Goal: Use online tool/utility: Utilize a website feature to perform a specific function

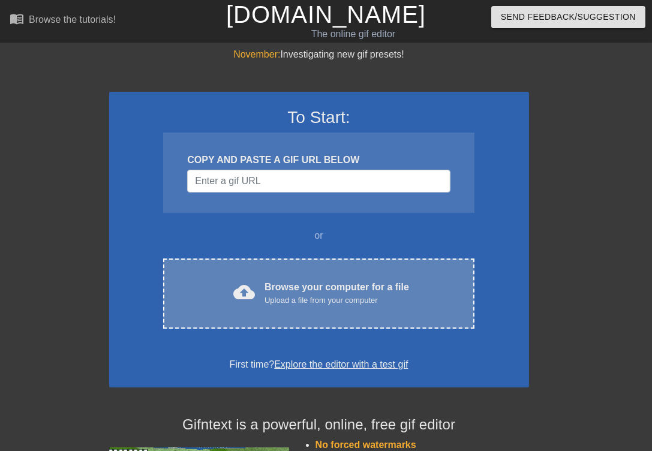
click at [364, 287] on div "Browse your computer for a file Upload a file from your computer" at bounding box center [336, 293] width 144 height 26
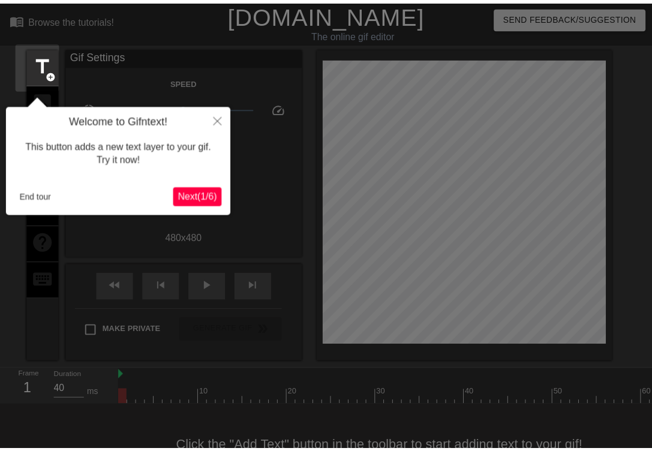
scroll to position [29, 0]
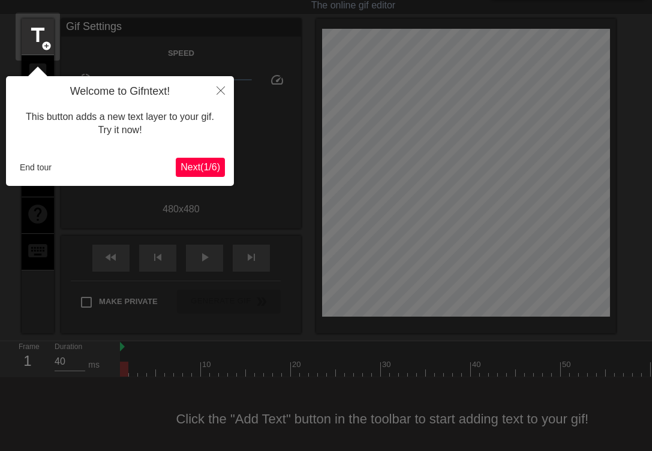
click at [202, 171] on span "Next ( 1 / 6 )" at bounding box center [200, 167] width 40 height 10
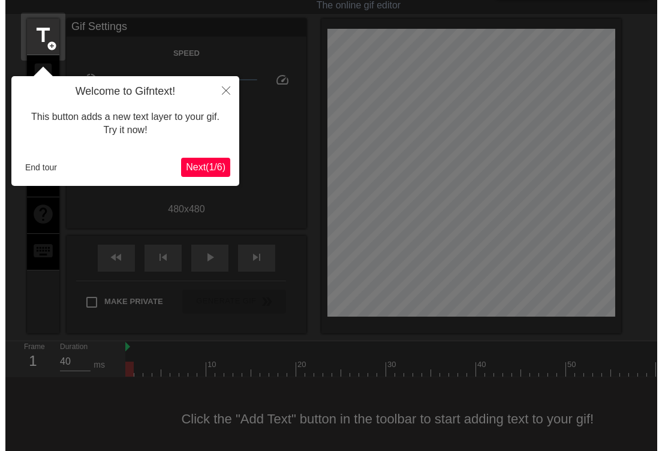
scroll to position [0, 0]
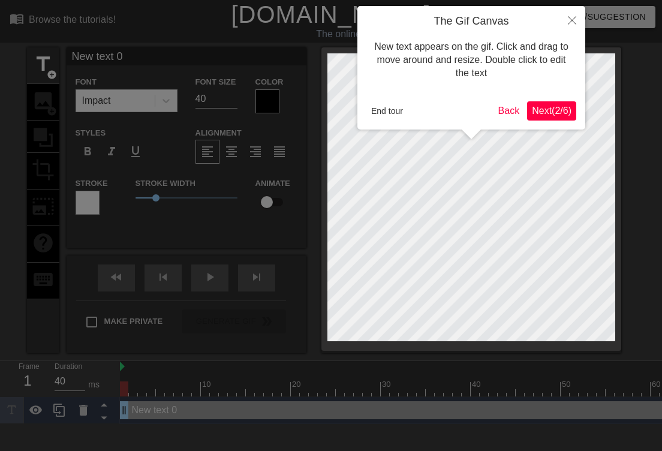
click at [537, 107] on span "Next ( 2 / 6 )" at bounding box center [552, 111] width 40 height 10
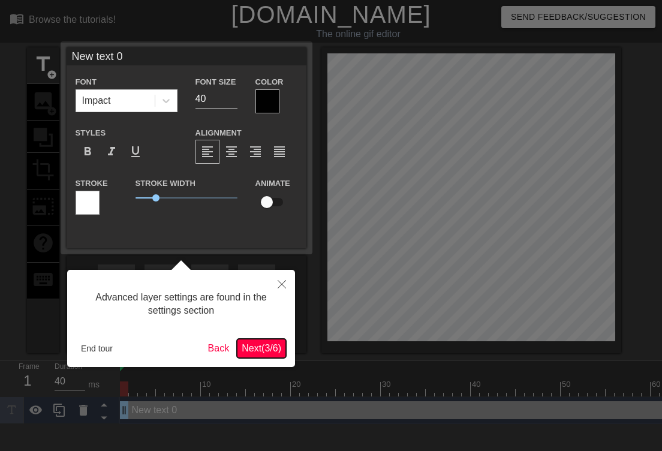
click at [258, 349] on span "Next ( 3 / 6 )" at bounding box center [262, 348] width 40 height 10
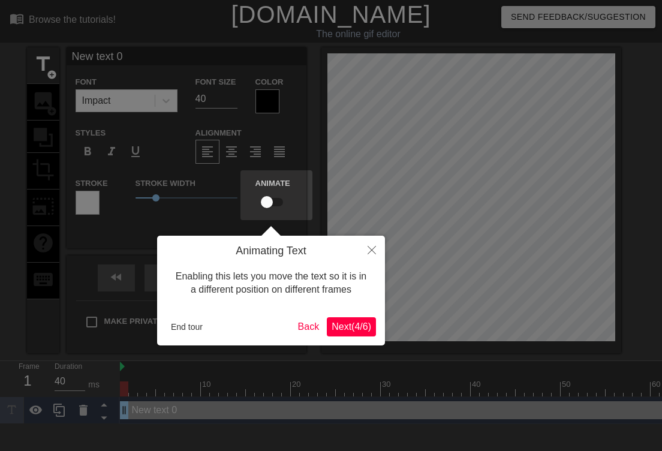
click at [354, 326] on span "Next ( 4 / 6 )" at bounding box center [352, 326] width 40 height 10
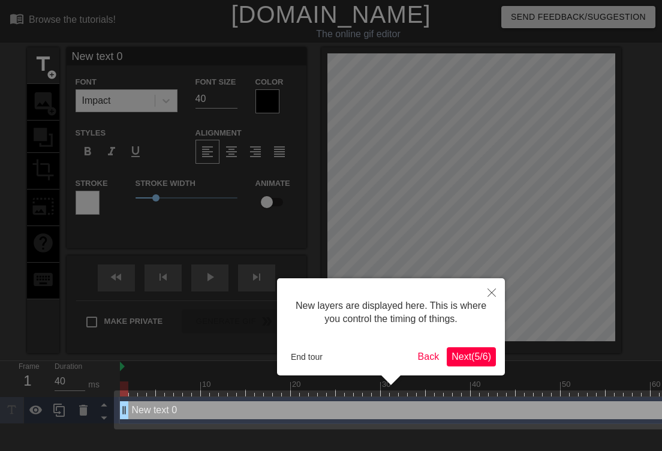
click at [470, 354] on span "Next ( 5 / 6 )" at bounding box center [471, 356] width 40 height 10
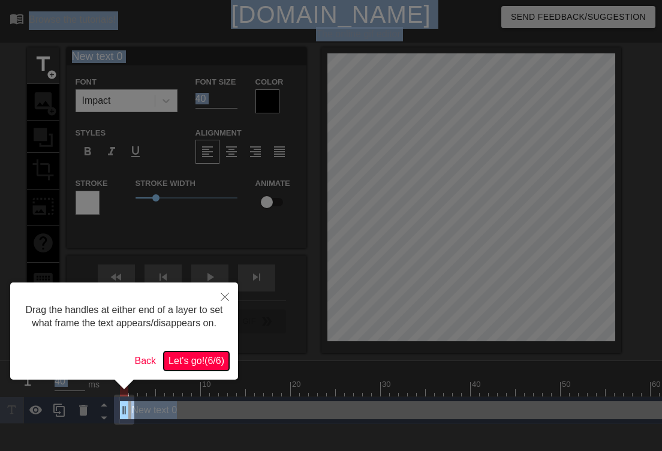
click at [203, 360] on span "Let's go! ( 6 / 6 )" at bounding box center [196, 361] width 56 height 10
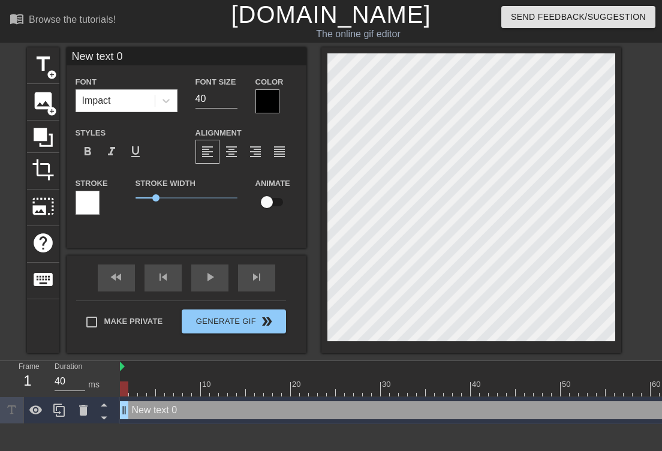
scroll to position [1, 1]
type input "w"
type textarea "w"
type input "wo"
type textarea "wo"
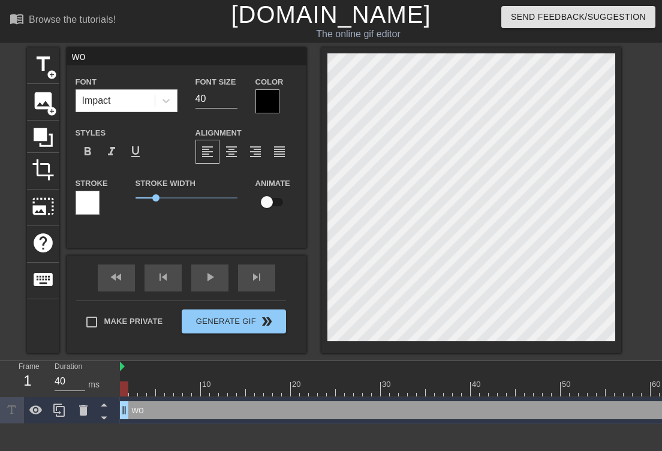
type input "woo"
type textarea "woo"
type input "woo"
type textarea "woo"
type input "woo h"
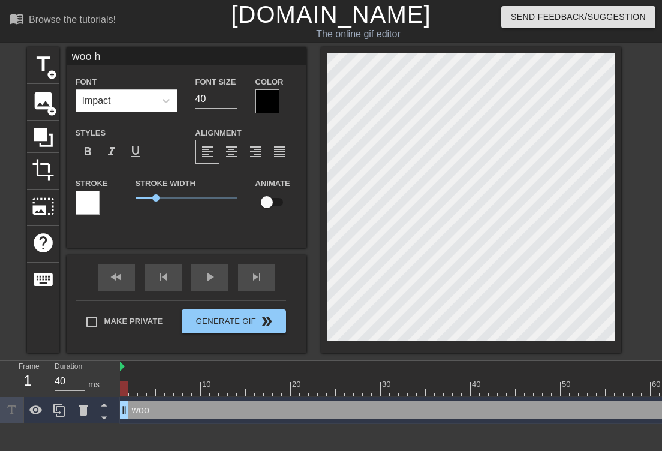
type textarea "woo h"
type input "woo ho"
type textarea "woo ho"
type input "woo hoo"
type textarea "woo hoo"
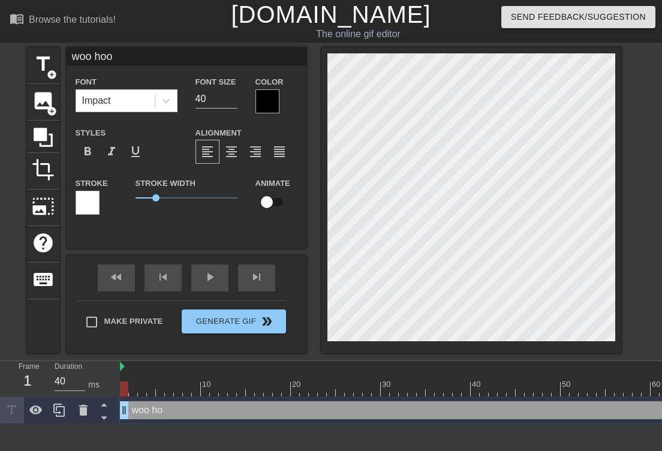
scroll to position [1, 2]
type input "woo hoo!"
type textarea "woo hoo!"
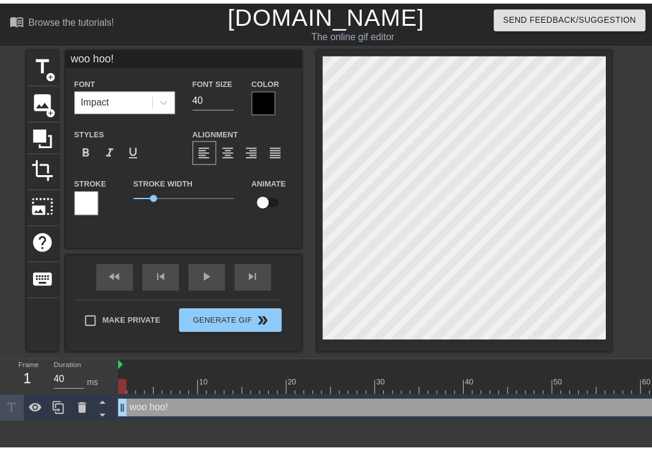
scroll to position [1, 1]
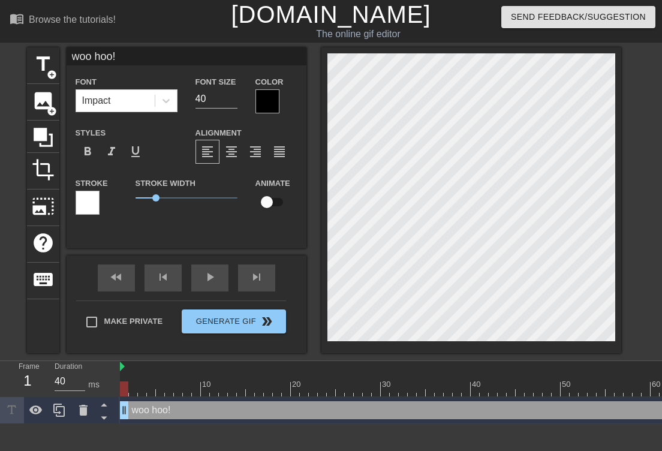
click at [83, 202] on div at bounding box center [88, 203] width 24 height 24
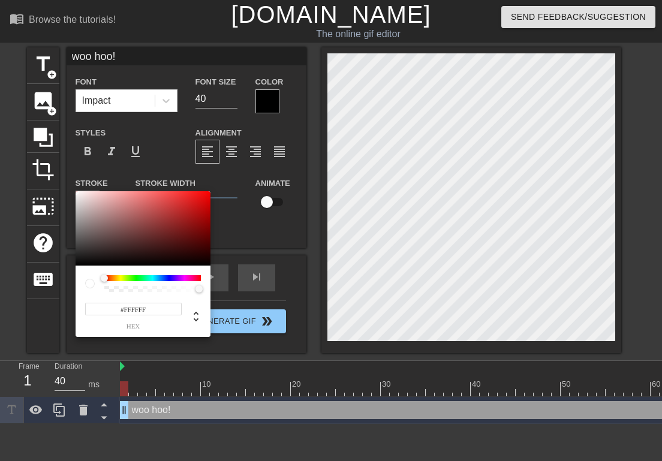
type input "#DACECE"
click at [83, 202] on div at bounding box center [143, 228] width 135 height 74
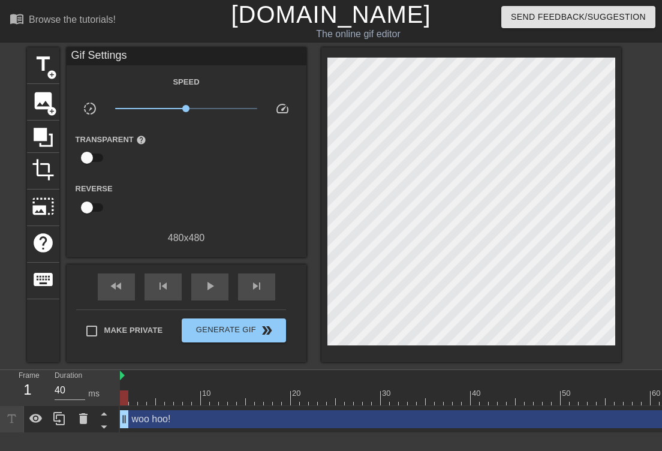
click at [81, 55] on div "Gif Settings" at bounding box center [187, 56] width 240 height 18
click at [43, 62] on span "title" at bounding box center [43, 64] width 23 height 23
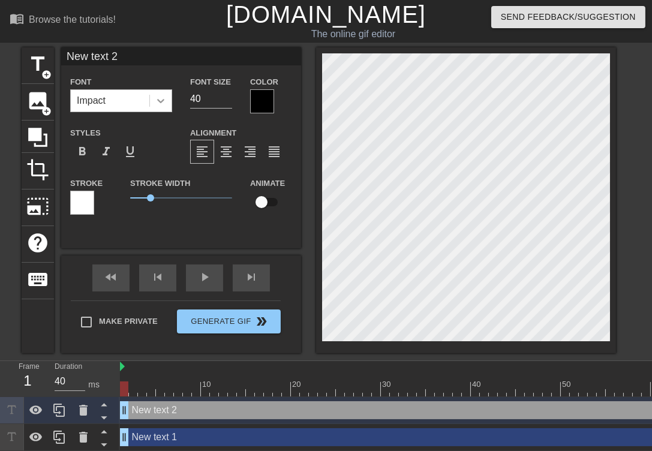
click at [161, 103] on icon at bounding box center [160, 101] width 7 height 4
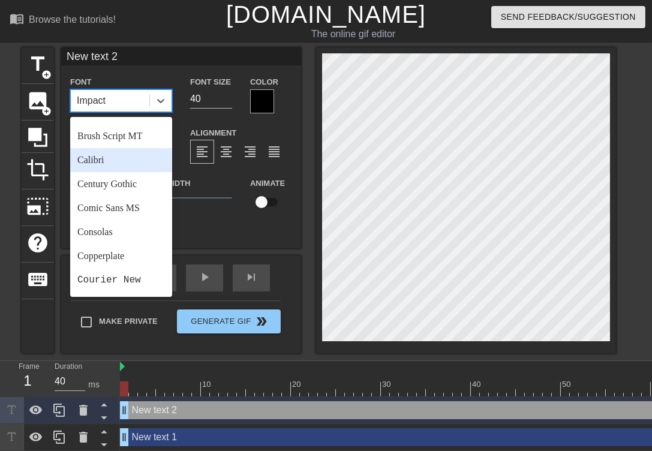
scroll to position [0, 0]
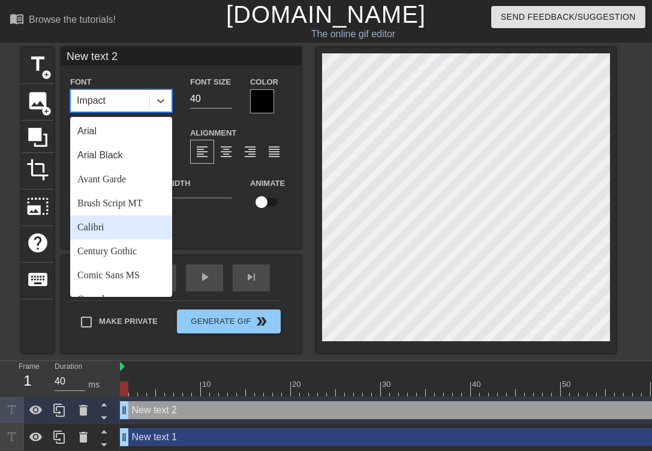
click at [284, 249] on div "New text 2 Font option Calibri focused, 5 of 24. 24 results available. Use Up a…" at bounding box center [181, 200] width 240 height 306
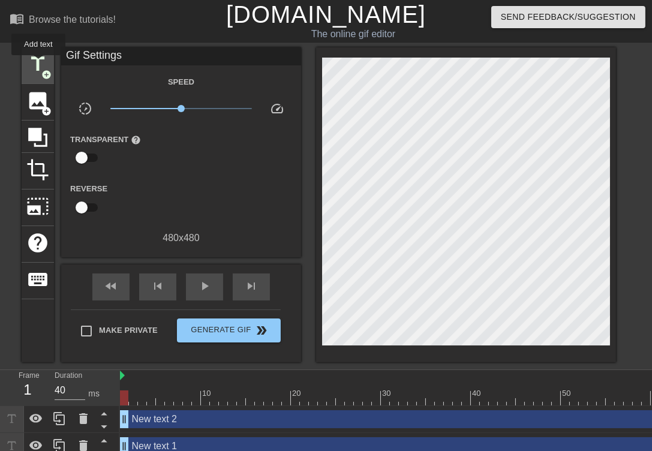
click at [37, 62] on span "title" at bounding box center [37, 64] width 23 height 23
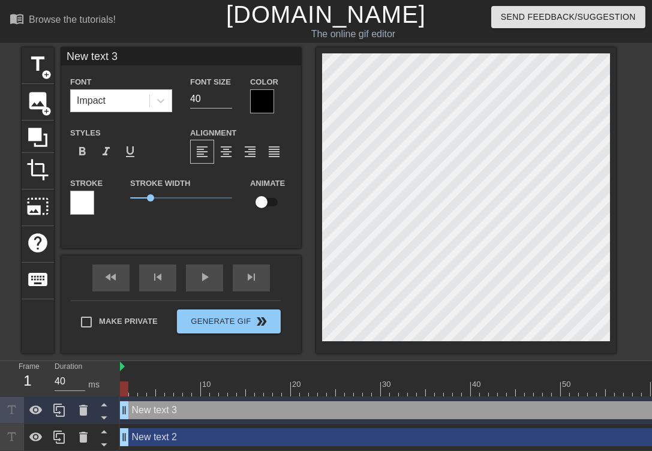
click at [258, 100] on div at bounding box center [262, 101] width 24 height 24
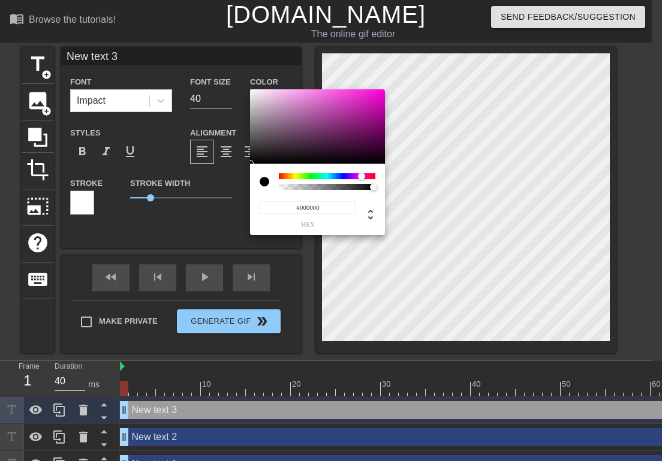
click at [362, 176] on div at bounding box center [327, 176] width 97 height 6
click at [362, 176] on div at bounding box center [361, 176] width 7 height 7
type input "#F118D2"
click at [372, 94] on div at bounding box center [317, 126] width 135 height 74
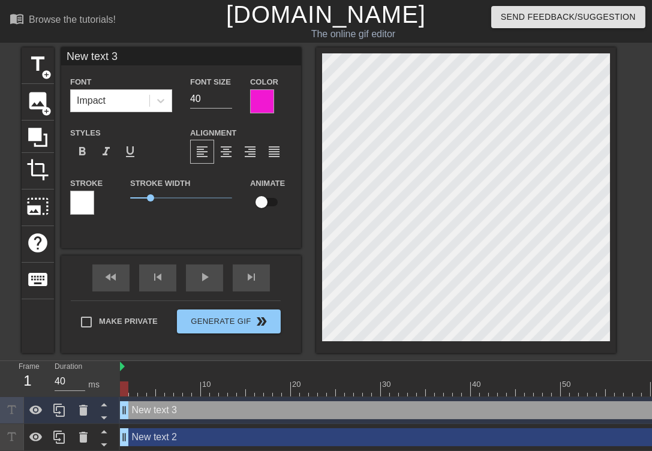
scroll to position [1, 2]
type input "a"
type textarea "a"
type input "aw"
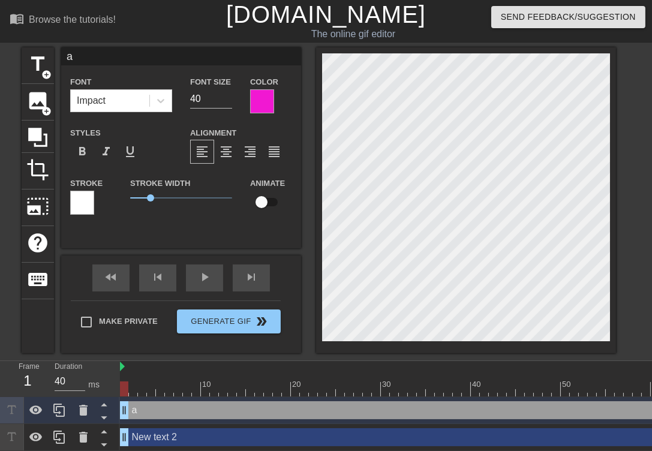
type textarea "aw"
type input "awe"
type textarea "awe"
type input "awes"
type textarea "aweso"
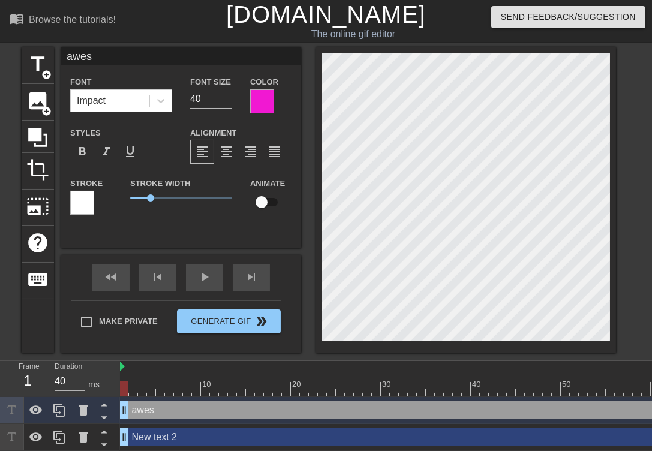
type input "aweso"
type textarea "aweson"
type input "aweso"
type textarea "aweso"
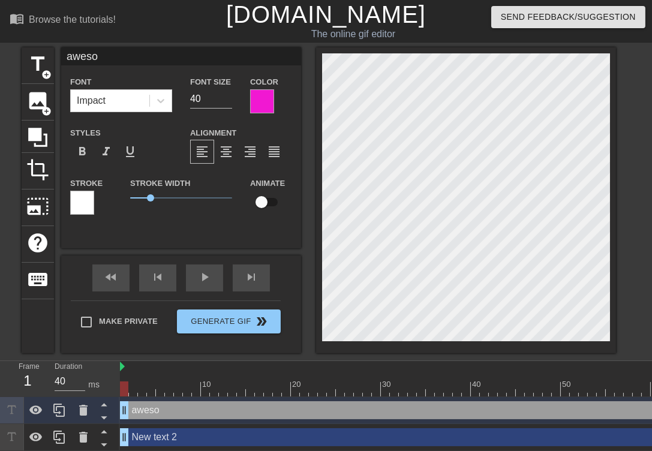
type input "awesom"
type textarea "awesome"
type input "awesome"
type textarea "awesome"
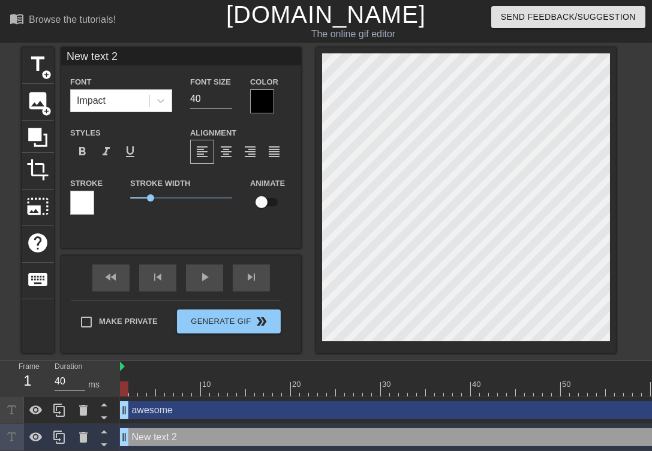
type input "j"
type textarea "j"
type input "jo"
type textarea "jo"
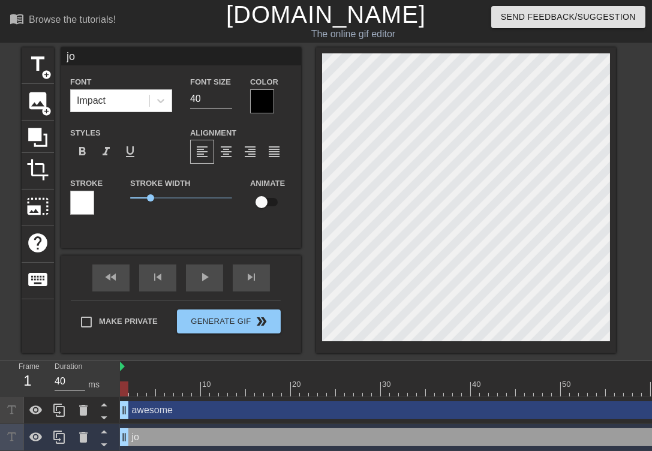
type input "jod"
type textarea "jod"
type input "jo"
type textarea "jo"
type input "j"
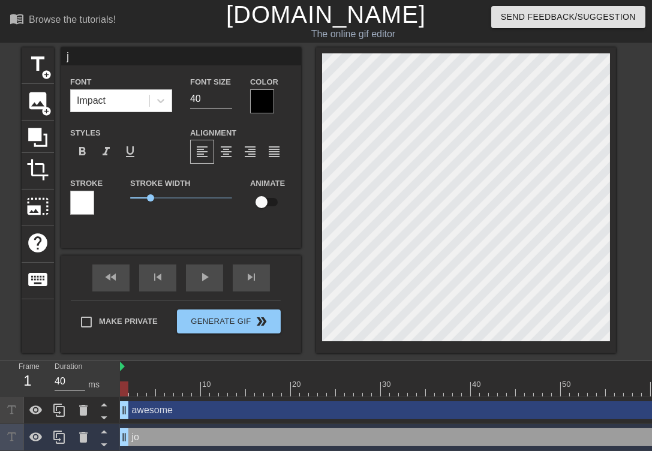
type textarea "j"
type input "g"
type textarea "g"
type input "go"
type textarea "go"
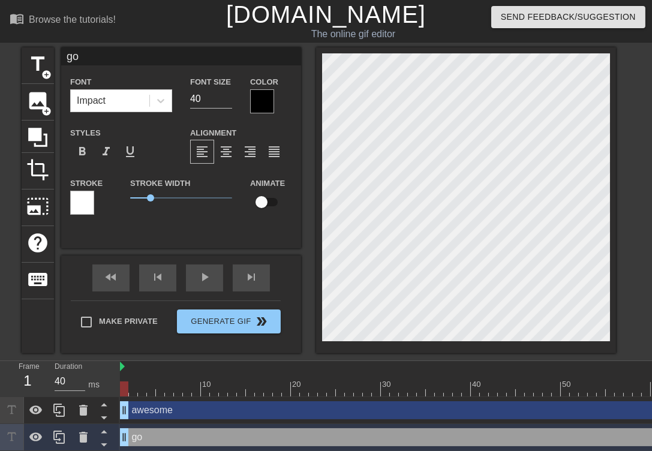
type input "goo"
type textarea "goo"
type input "good"
type textarea "good"
type input "good"
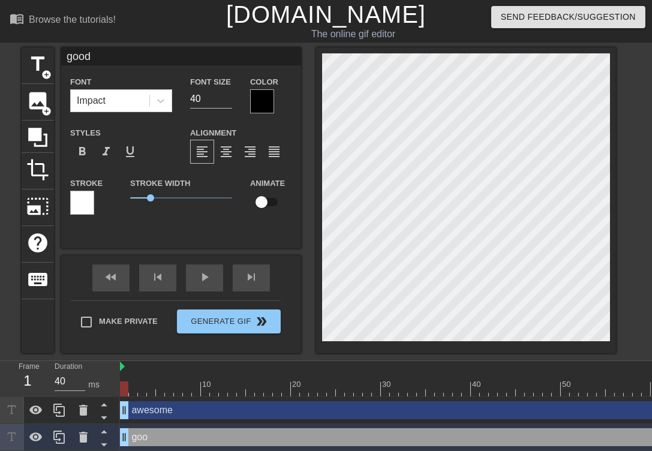
type textarea "good"
type input "good j"
type textarea "good j"
type input "good jo"
type textarea "good jo"
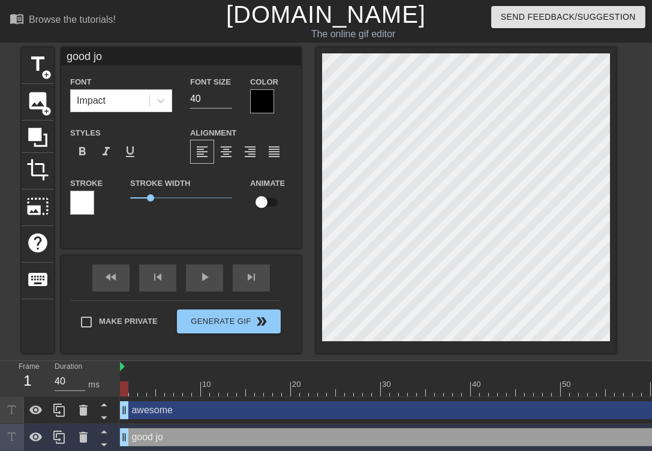
type input "good job"
type textarea "good job"
type input "good job!"
type textarea "good job!"
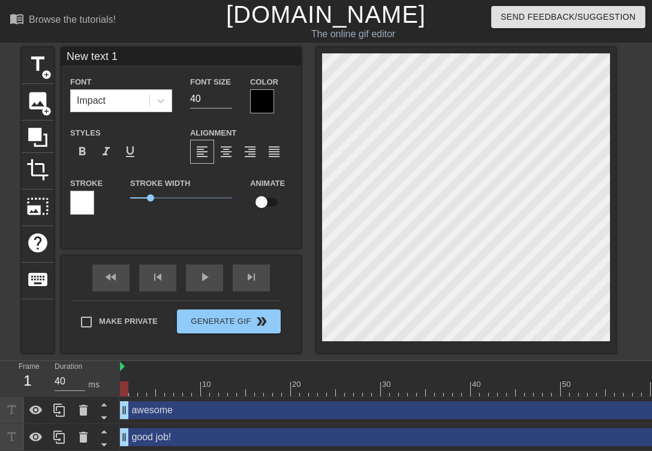
type input "New 1"
type textarea "New 1"
type input "New 1"
type textarea "Ne 1"
type input "N 1"
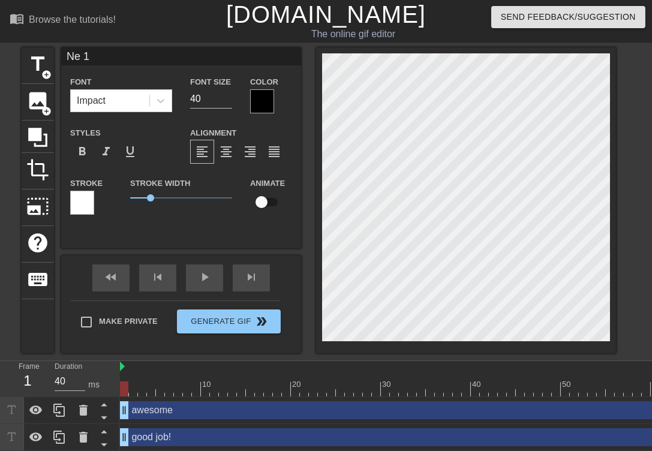
type textarea "N 1"
type input "1"
type textarea "1"
type input "y"
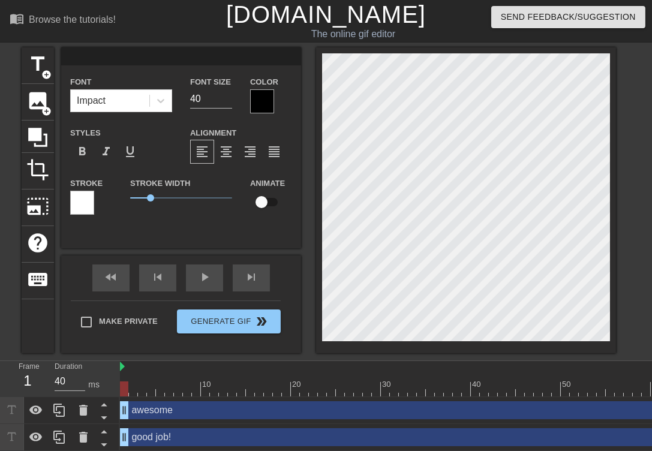
type textarea "y"
type input "ya"
type textarea "ya"
type input "yay"
type textarea "yay"
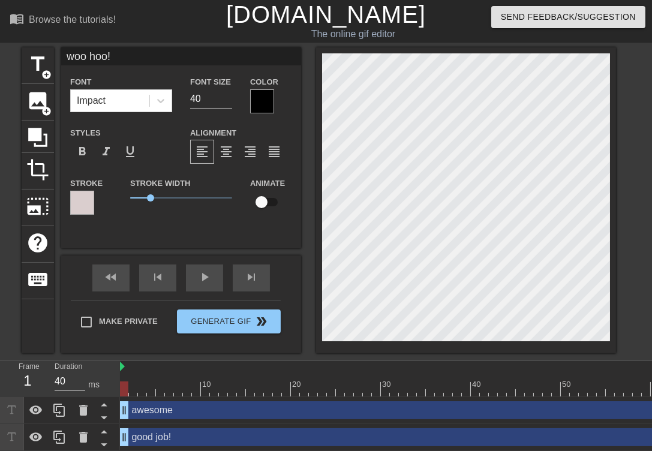
scroll to position [1, 2]
click at [269, 100] on div at bounding box center [262, 101] width 24 height 24
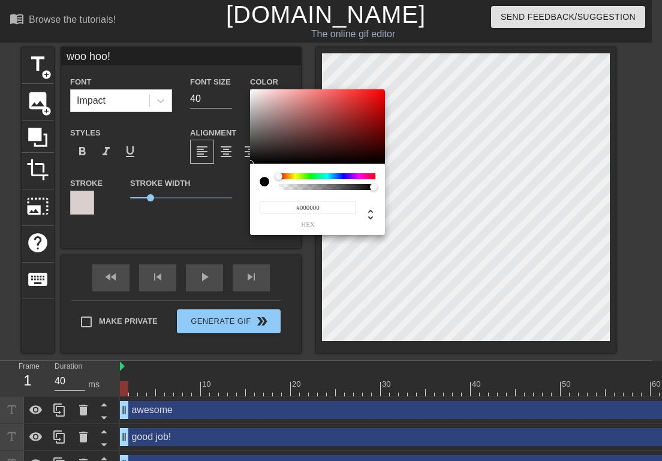
type input "#EB0F0F"
click at [376, 95] on div at bounding box center [317, 126] width 135 height 74
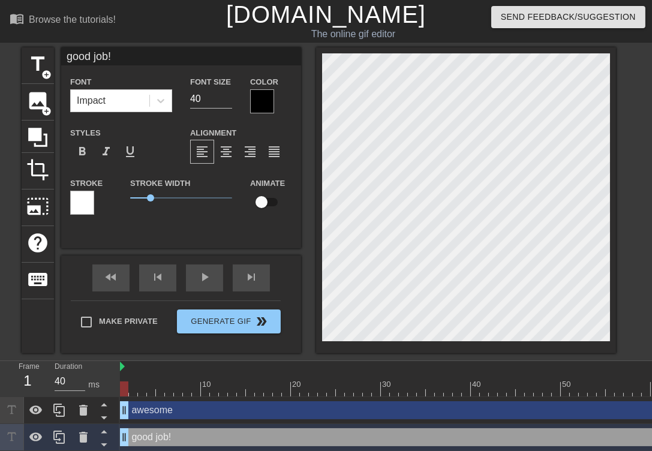
scroll to position [1, 1]
click at [258, 95] on div at bounding box center [262, 101] width 24 height 24
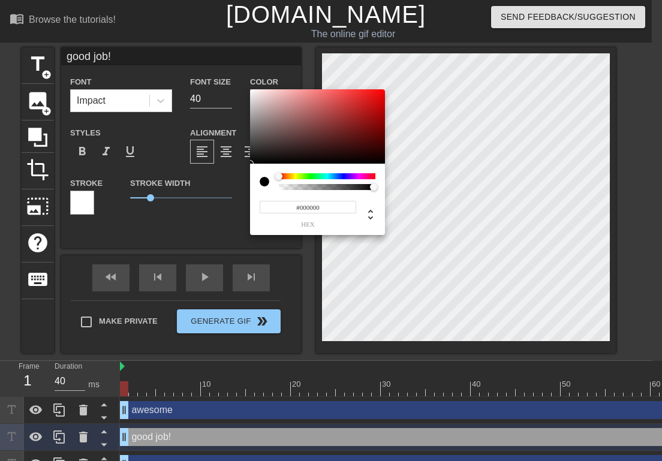
click at [293, 174] on div at bounding box center [327, 176] width 97 height 6
click at [282, 174] on div at bounding box center [278, 176] width 7 height 7
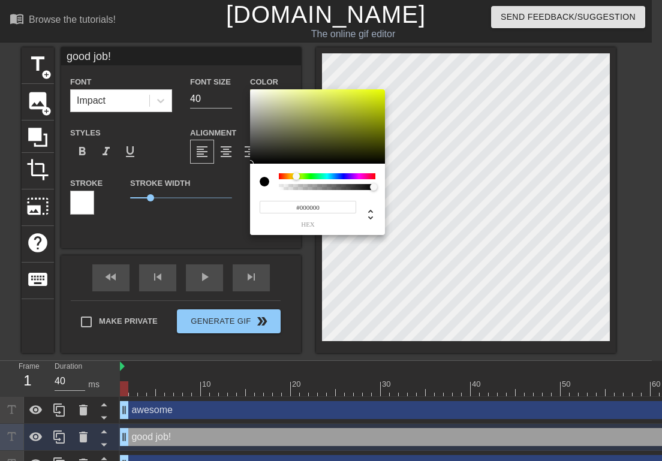
click at [296, 176] on div at bounding box center [296, 176] width 7 height 7
type input "#ECF35D"
click at [333, 93] on div at bounding box center [317, 126] width 135 height 74
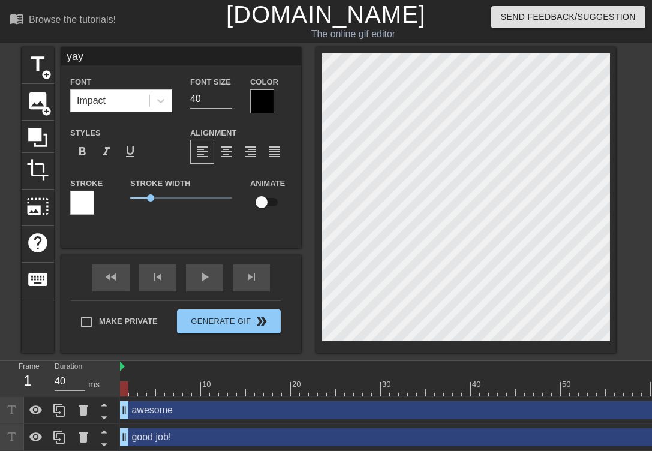
click at [255, 99] on div at bounding box center [262, 101] width 24 height 24
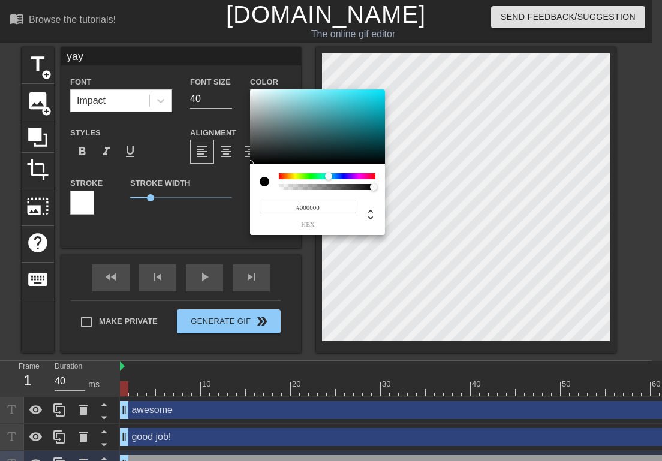
click at [329, 176] on div at bounding box center [327, 176] width 97 height 6
type input "#26E2F5"
click at [364, 92] on div at bounding box center [317, 126] width 135 height 74
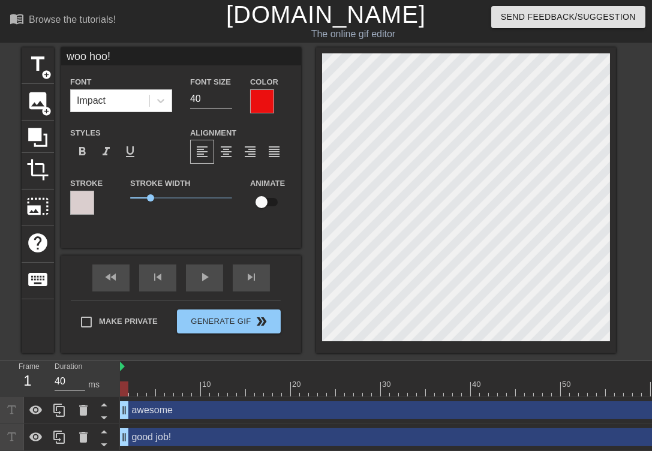
click at [82, 200] on div at bounding box center [82, 203] width 24 height 24
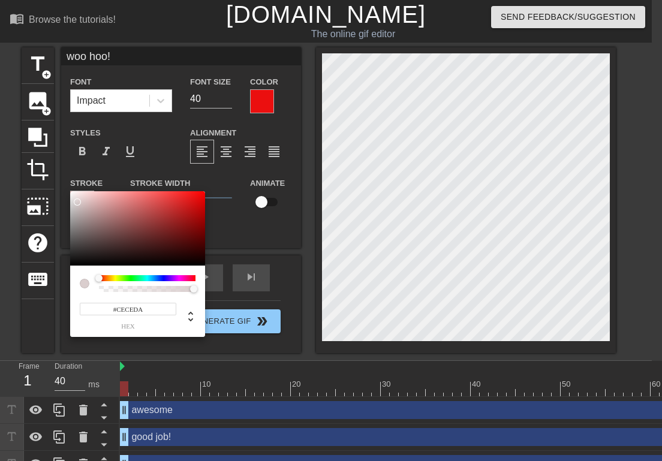
click at [163, 277] on div at bounding box center [147, 278] width 97 height 6
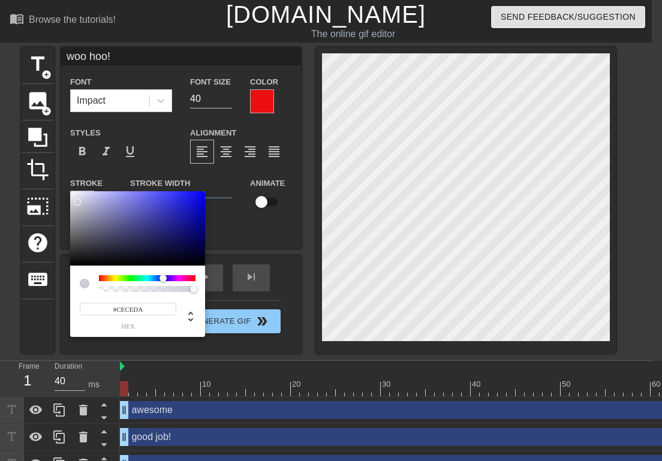
type input "#2D2DE0"
click at [178, 200] on div at bounding box center [137, 228] width 135 height 74
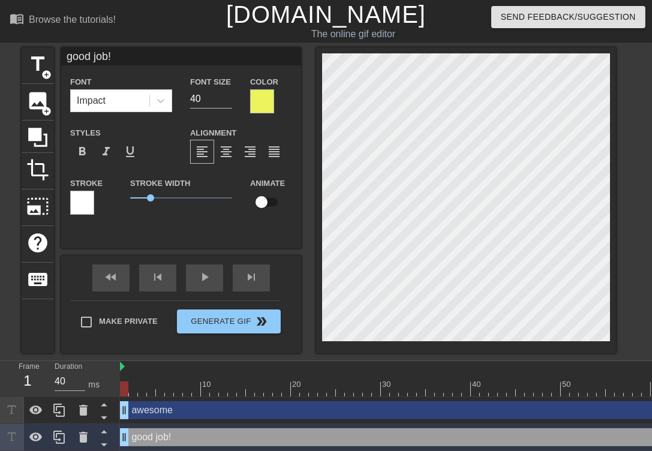
click at [77, 201] on div at bounding box center [82, 203] width 24 height 24
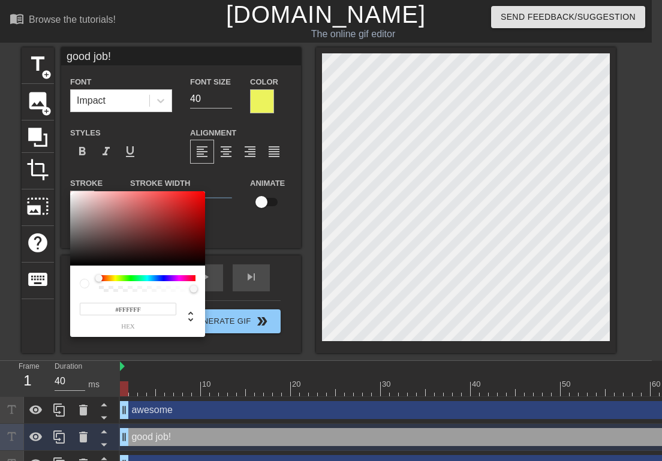
type input "#F11818"
click at [192, 195] on div at bounding box center [137, 228] width 135 height 74
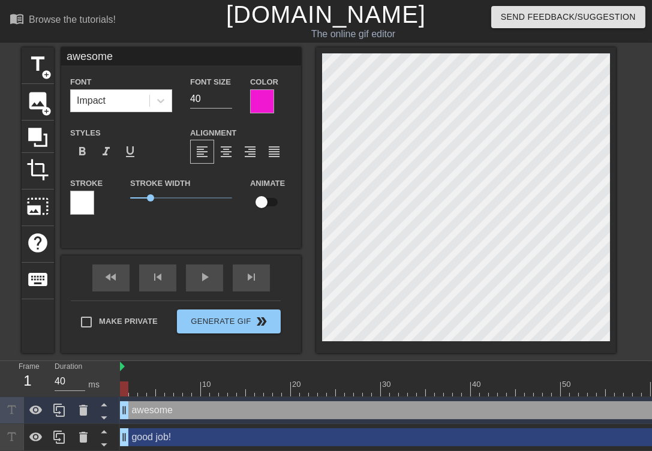
click at [85, 206] on div at bounding box center [82, 203] width 24 height 24
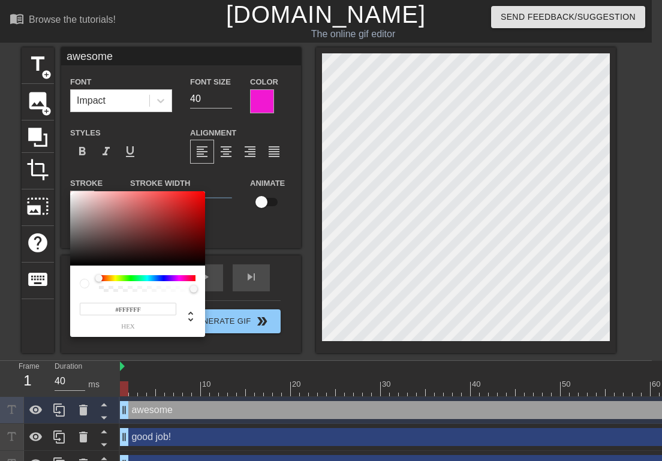
click at [130, 277] on div at bounding box center [147, 278] width 97 height 6
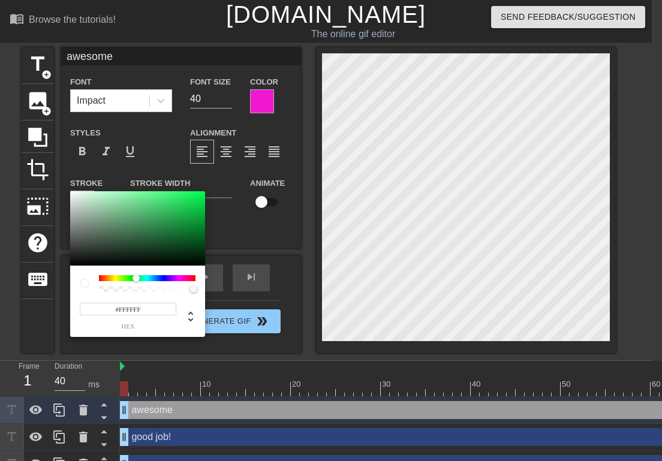
drag, startPoint x: 101, startPoint y: 277, endPoint x: 136, endPoint y: 282, distance: 35.7
click at [136, 282] on div at bounding box center [139, 278] width 7 height 7
type input "#10E251"
click at [195, 200] on div at bounding box center [137, 228] width 135 height 74
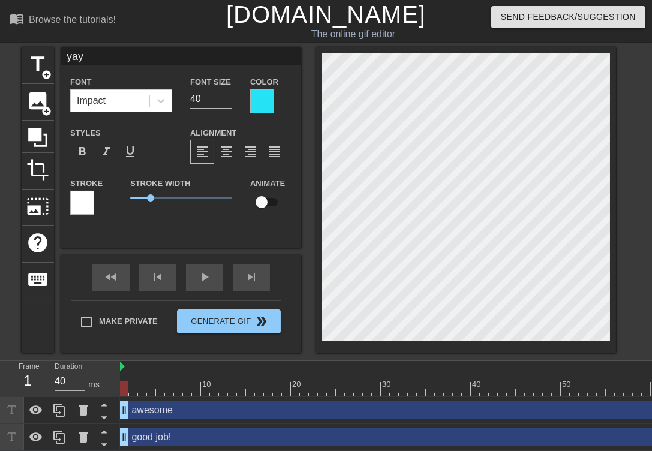
click at [84, 201] on div at bounding box center [82, 203] width 24 height 24
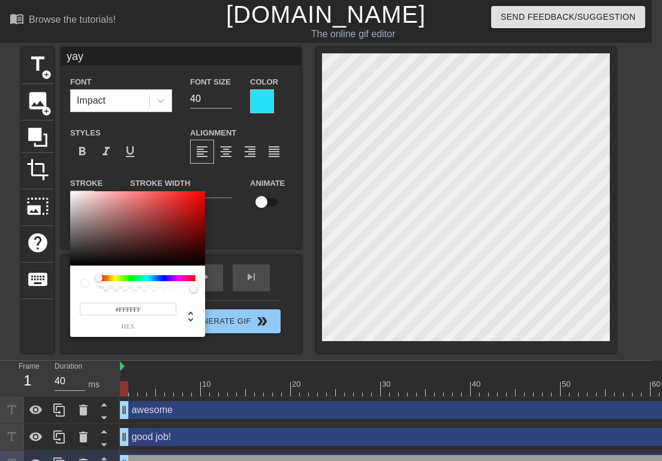
click at [180, 278] on div at bounding box center [147, 278] width 97 height 6
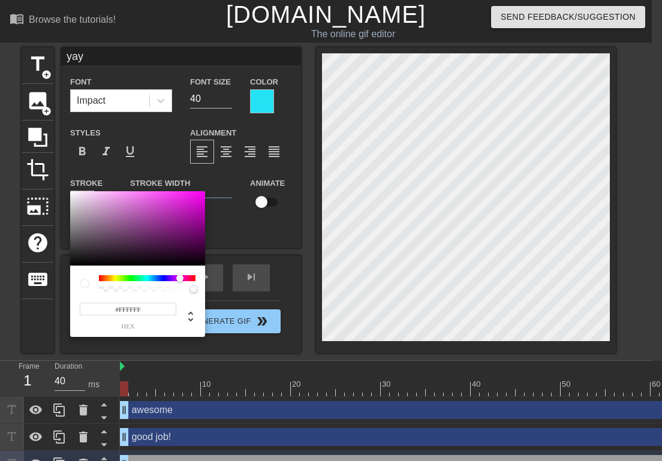
drag, startPoint x: 100, startPoint y: 278, endPoint x: 180, endPoint y: 279, distance: 79.7
click at [180, 279] on div at bounding box center [179, 278] width 7 height 7
type input "#E918E2"
click at [191, 198] on div at bounding box center [137, 228] width 135 height 74
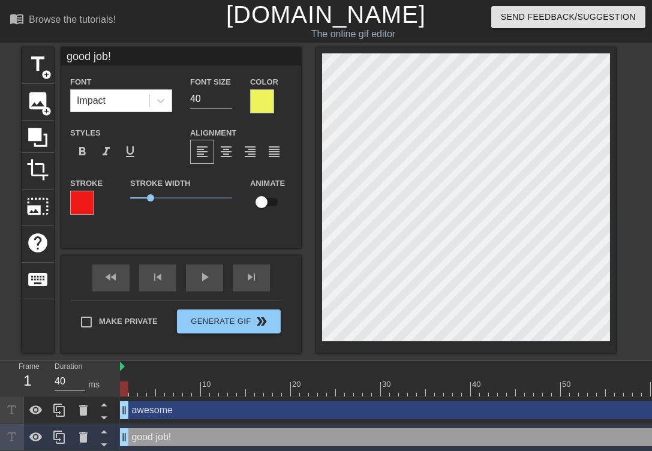
type input "woo hoo!"
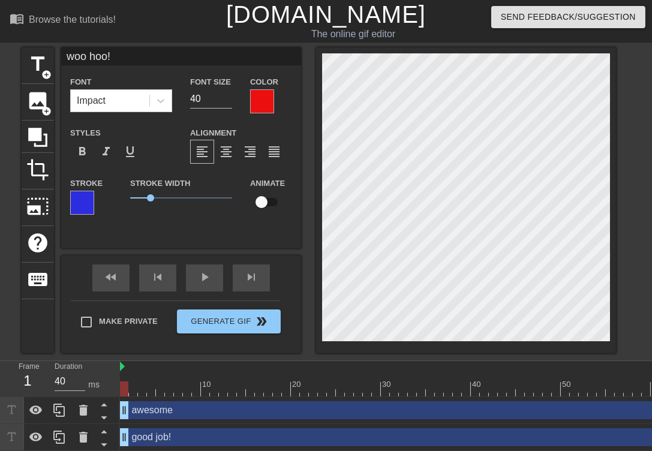
click at [273, 202] on input "checkbox" at bounding box center [261, 202] width 68 height 23
checkbox input "true"
click at [179, 219] on div "Stroke Width 1" at bounding box center [181, 201] width 120 height 50
drag, startPoint x: 150, startPoint y: 198, endPoint x: 177, endPoint y: 197, distance: 27.0
click at [177, 197] on span "2.3" at bounding box center [176, 197] width 7 height 7
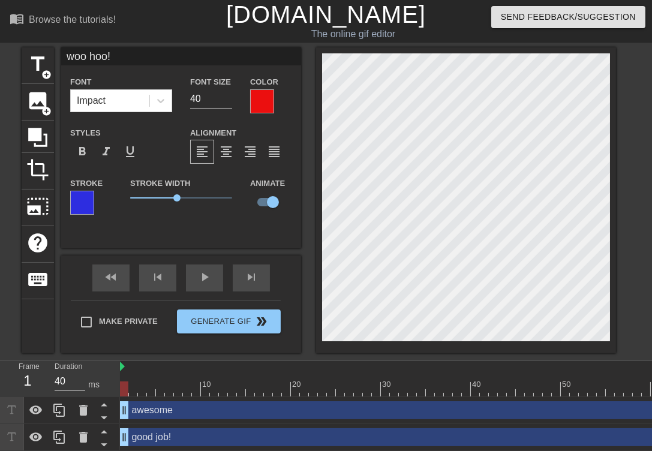
type input "awesome"
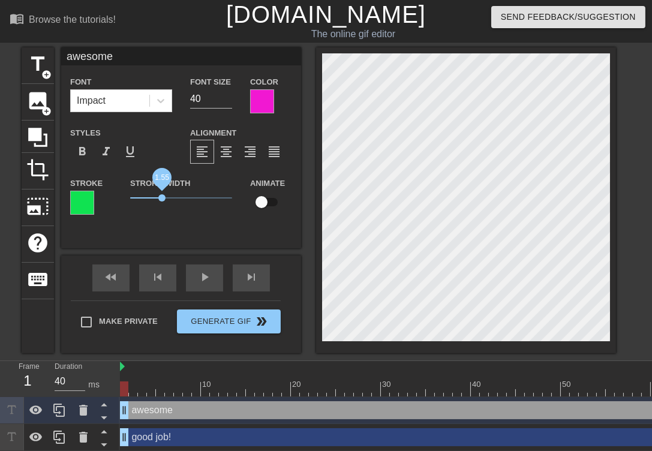
drag, startPoint x: 148, startPoint y: 196, endPoint x: 162, endPoint y: 197, distance: 13.8
click at [162, 197] on span "1.55" at bounding box center [161, 197] width 7 height 7
click at [163, 197] on span "1.6" at bounding box center [162, 197] width 7 height 7
click at [273, 202] on input "checkbox" at bounding box center [261, 202] width 68 height 23
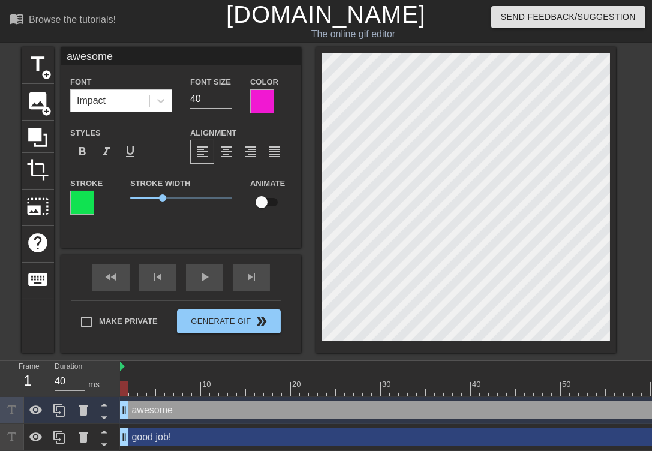
checkbox input "true"
type input "good job!"
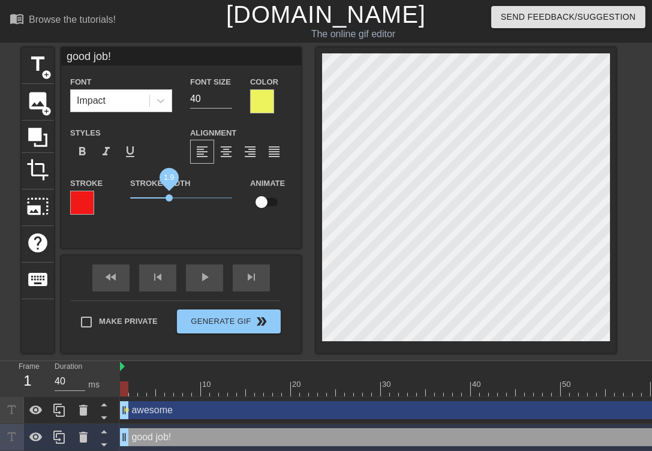
drag, startPoint x: 150, startPoint y: 198, endPoint x: 168, endPoint y: 199, distance: 18.0
click at [168, 199] on span "1.9" at bounding box center [168, 197] width 7 height 7
click at [271, 201] on input "checkbox" at bounding box center [261, 202] width 68 height 23
checkbox input "true"
type input "yay"
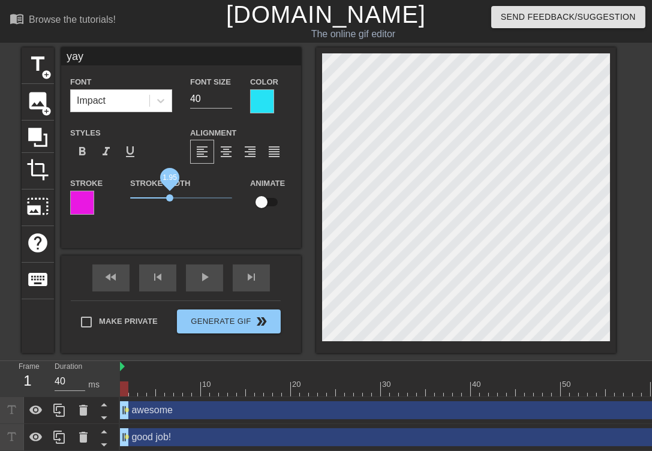
drag, startPoint x: 151, startPoint y: 199, endPoint x: 170, endPoint y: 200, distance: 19.2
click at [170, 200] on span "1.95" at bounding box center [169, 197] width 7 height 7
click at [278, 201] on input "checkbox" at bounding box center [261, 202] width 68 height 23
checkbox input "true"
click at [194, 224] on div "Stroke Width 1.95" at bounding box center [181, 201] width 120 height 50
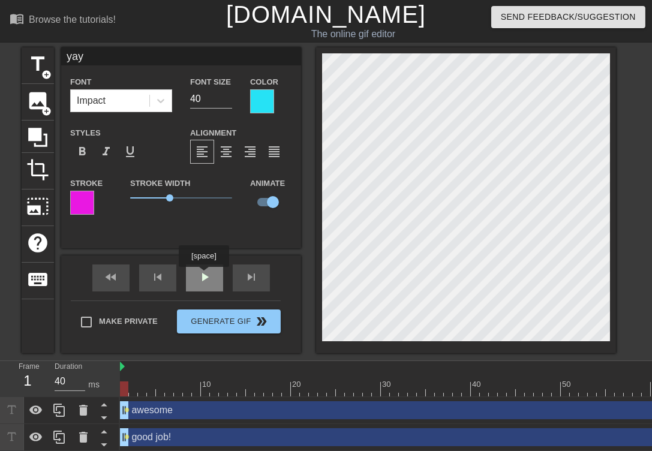
click at [203, 275] on div "play_arrow" at bounding box center [204, 277] width 37 height 27
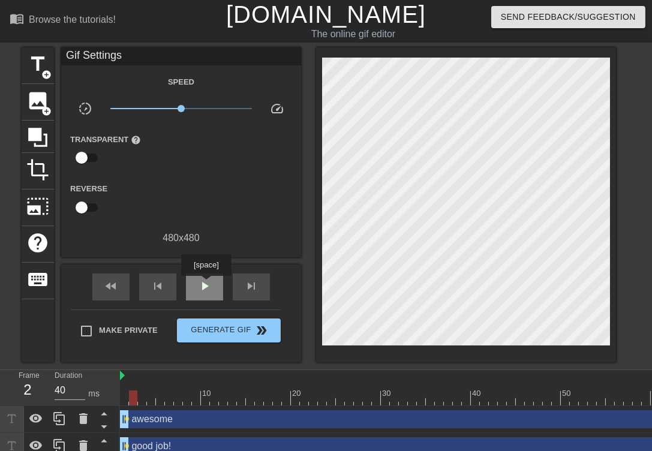
click at [206, 284] on span "play_arrow" at bounding box center [204, 286] width 14 height 14
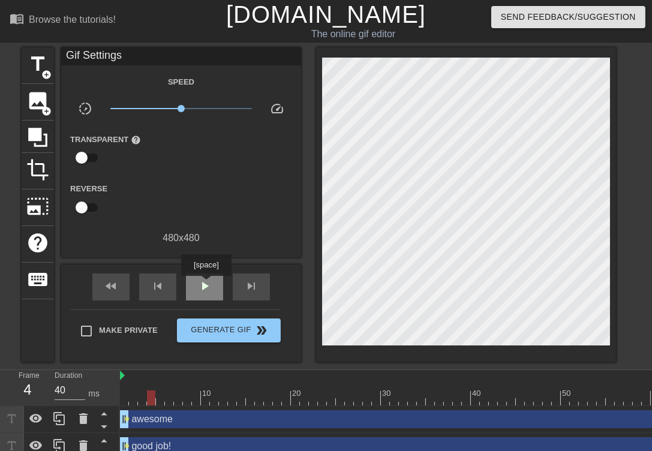
click at [206, 284] on span "play_arrow" at bounding box center [204, 286] width 14 height 14
click at [206, 284] on span "pause" at bounding box center [204, 286] width 14 height 14
click at [206, 284] on span "play_arrow" at bounding box center [204, 286] width 14 height 14
click at [93, 156] on input "checkbox" at bounding box center [81, 157] width 68 height 23
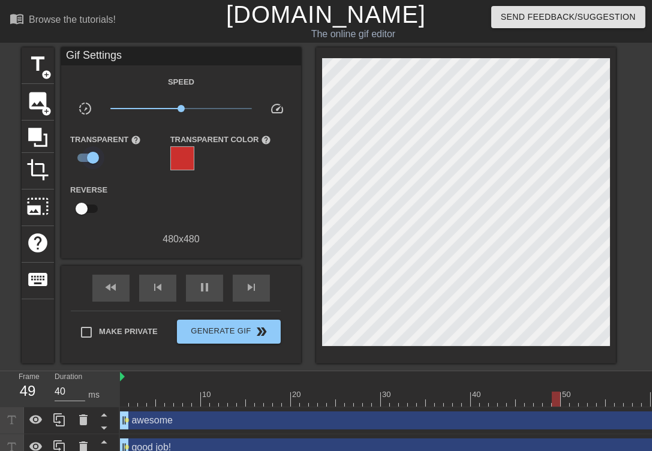
click at [82, 157] on input "checkbox" at bounding box center [93, 157] width 68 height 23
checkbox input "true"
click at [91, 207] on input "checkbox" at bounding box center [81, 208] width 68 height 23
click at [81, 206] on input "checkbox" at bounding box center [93, 208] width 68 height 23
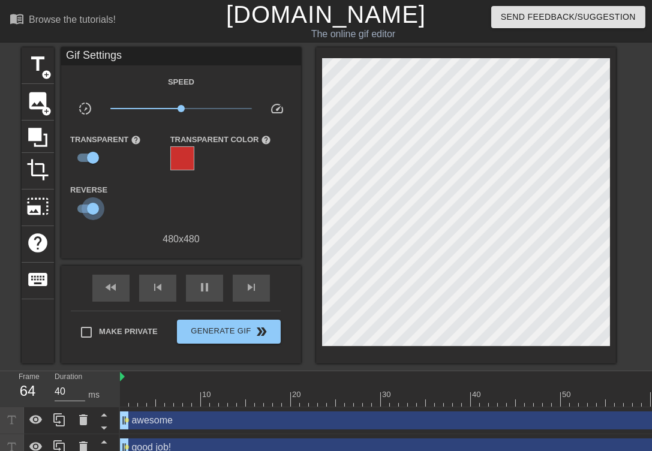
checkbox input "false"
click at [306, 247] on div "title add_circle image add_circle crop photo_size_select_large help keyboard Gi…" at bounding box center [319, 205] width 594 height 316
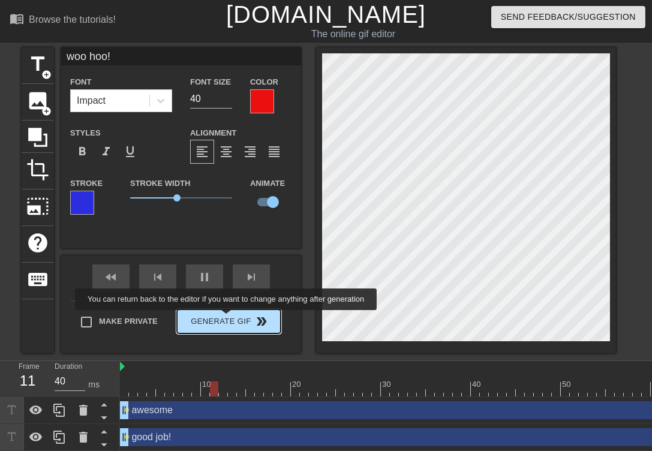
click at [227, 318] on div "Make Private Generate Gif double_arrow" at bounding box center [176, 323] width 210 height 47
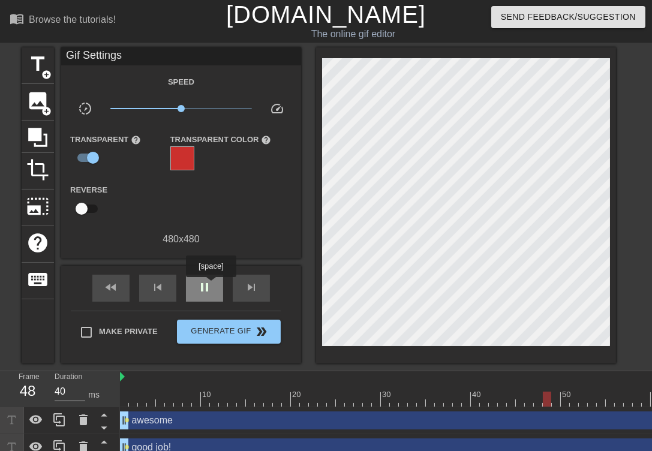
click at [210, 285] on span "pause" at bounding box center [204, 287] width 14 height 14
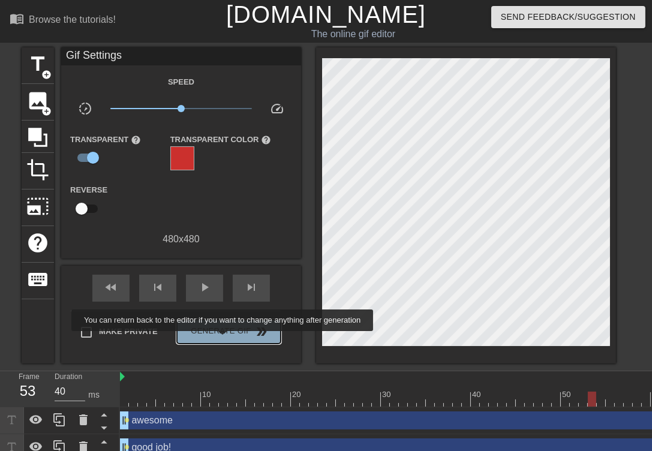
click at [224, 339] on button "Generate Gif double_arrow" at bounding box center [229, 332] width 104 height 24
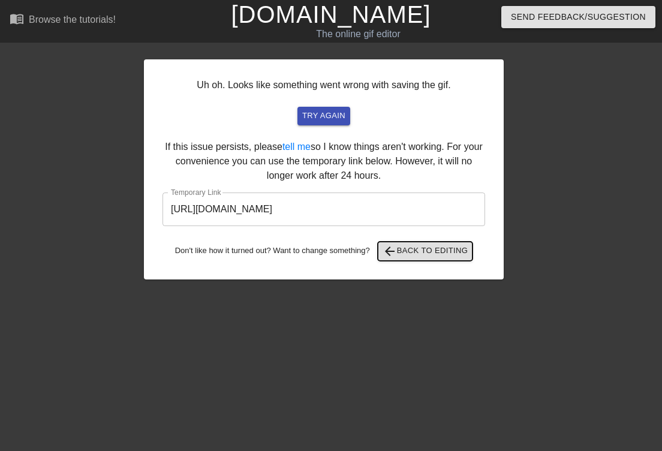
click at [432, 250] on span "arrow_back Back to Editing" at bounding box center [425, 251] width 86 height 14
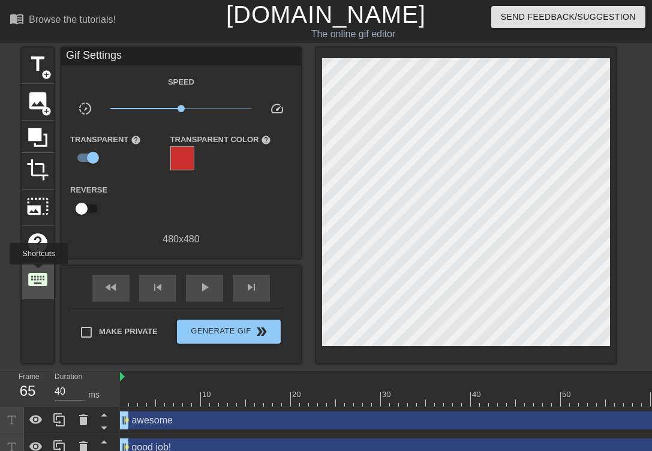
click at [38, 273] on span "keyboard" at bounding box center [37, 279] width 23 height 23
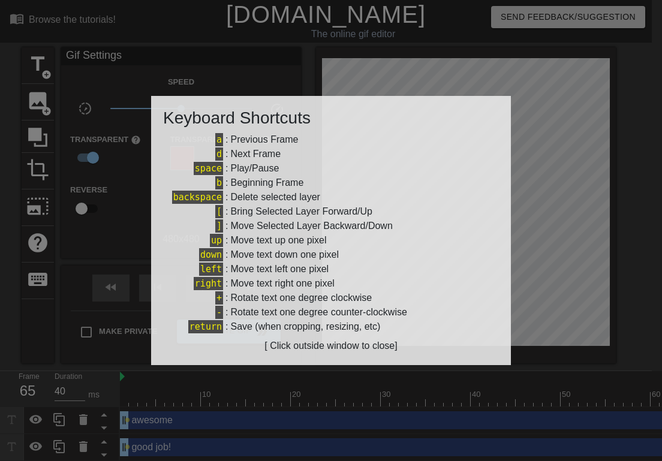
click at [582, 214] on div at bounding box center [331, 230] width 662 height 461
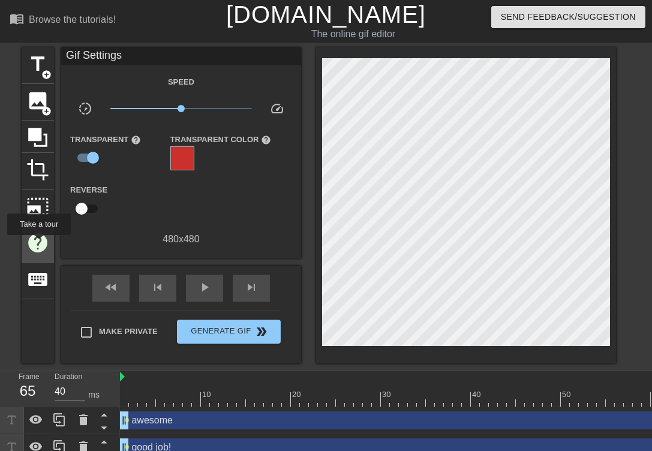
click at [38, 243] on span "help" at bounding box center [37, 242] width 23 height 23
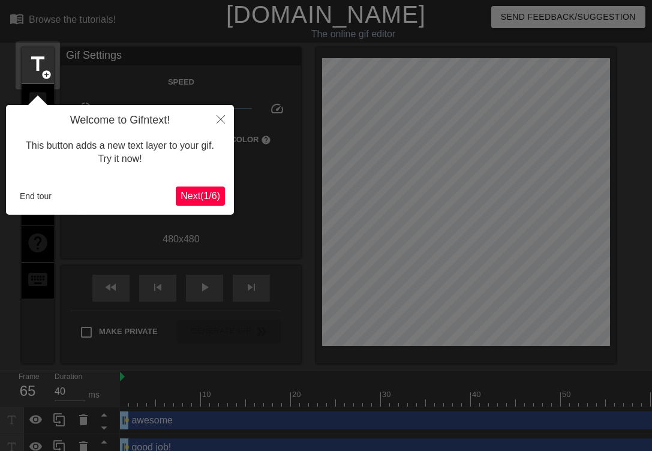
scroll to position [29, 0]
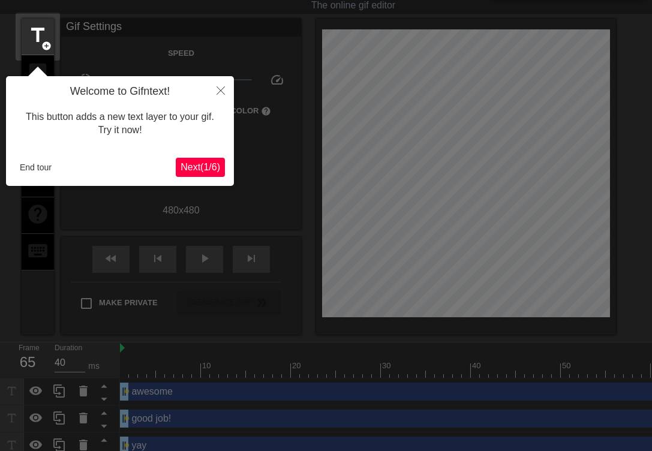
click at [189, 171] on span "Next ( 1 / 6 )" at bounding box center [200, 167] width 40 height 10
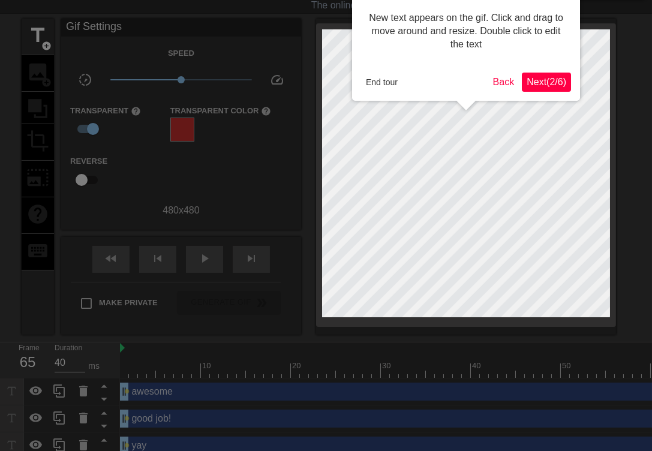
scroll to position [0, 0]
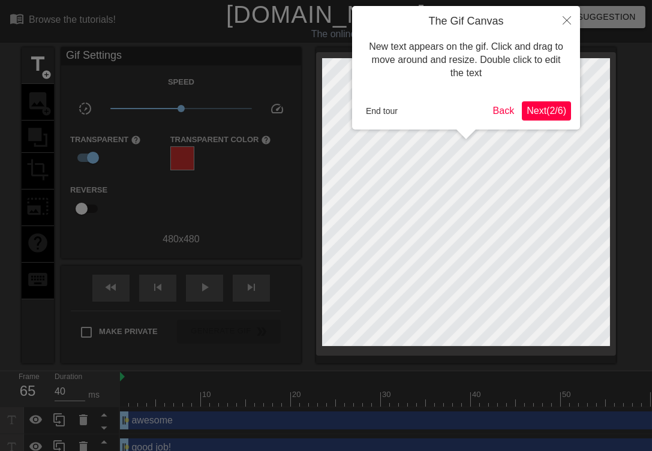
click at [548, 111] on span "Next ( 2 / 6 )" at bounding box center [546, 111] width 40 height 10
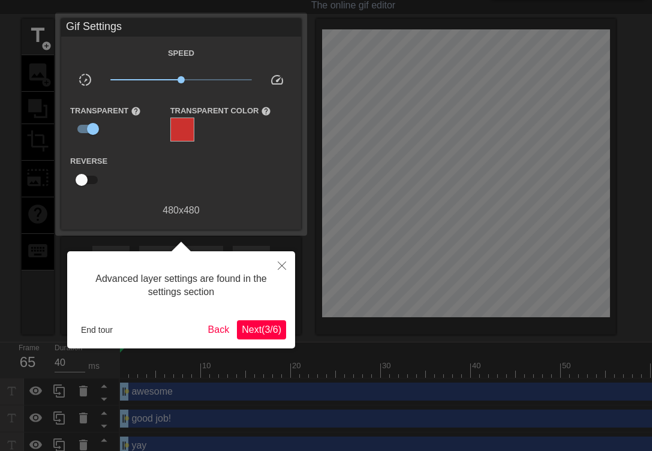
click at [266, 330] on span "Next ( 3 / 6 )" at bounding box center [262, 329] width 40 height 10
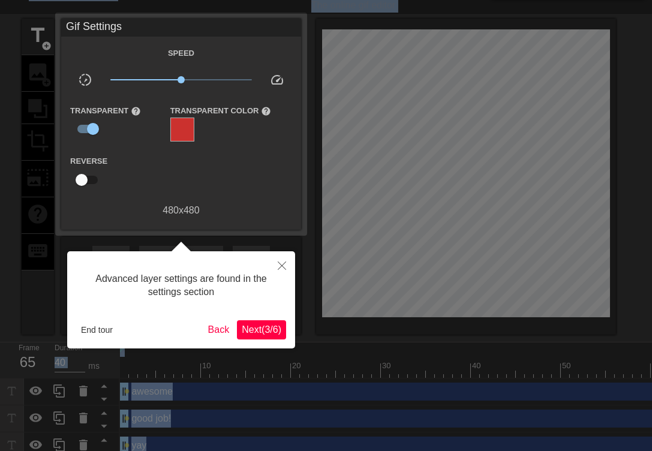
scroll to position [75, 0]
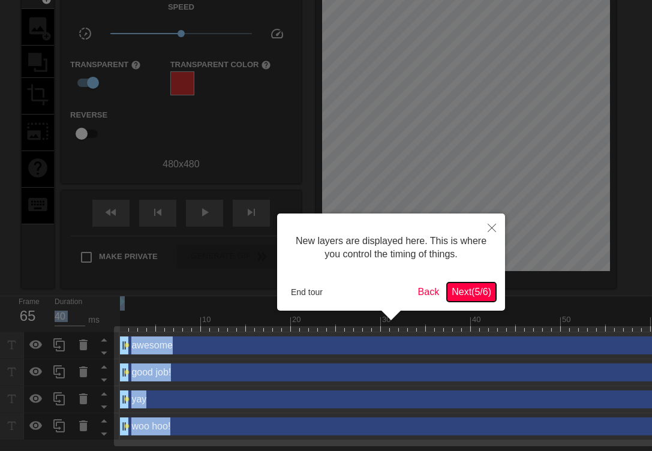
click at [460, 289] on span "Next ( 5 / 6 )" at bounding box center [471, 292] width 40 height 10
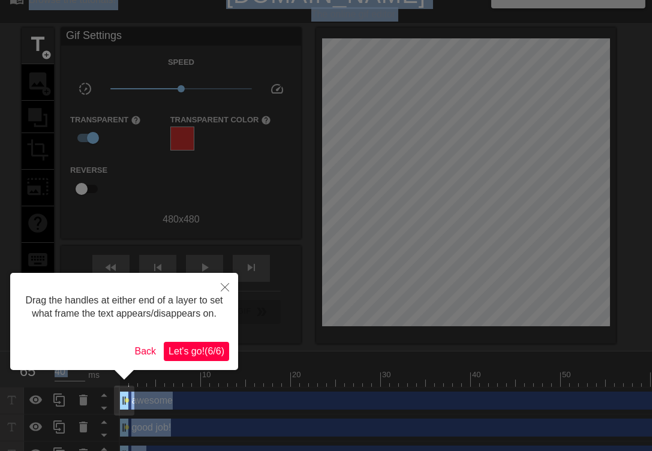
scroll to position [0, 0]
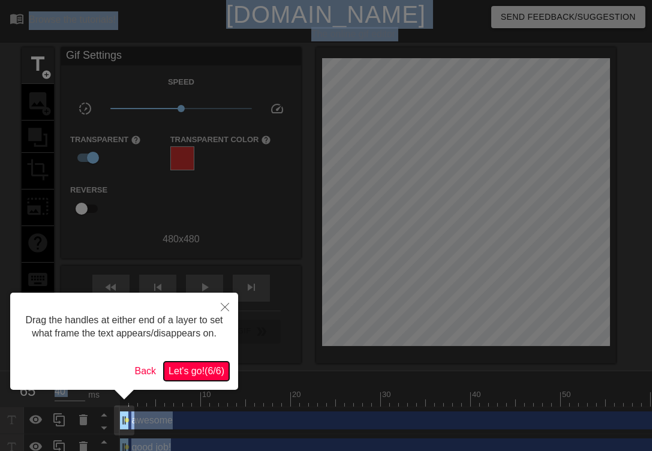
click at [203, 369] on span "Let's go! ( 6 / 6 )" at bounding box center [196, 371] width 56 height 10
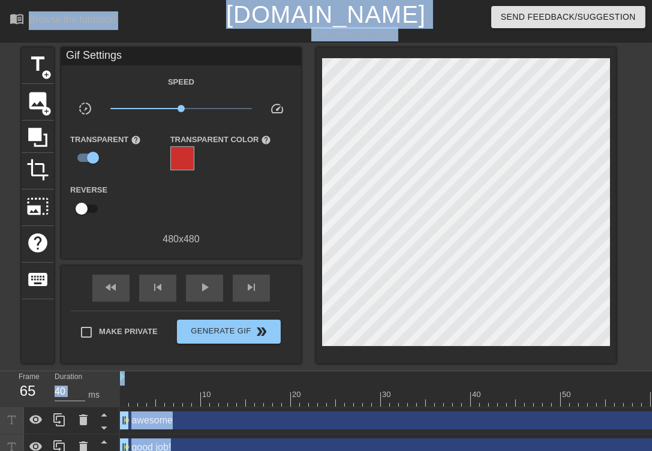
click at [203, 369] on div "menu_book Browse the tutorials! [DOMAIN_NAME] The online gif editor Send Feedba…" at bounding box center [326, 257] width 652 height 515
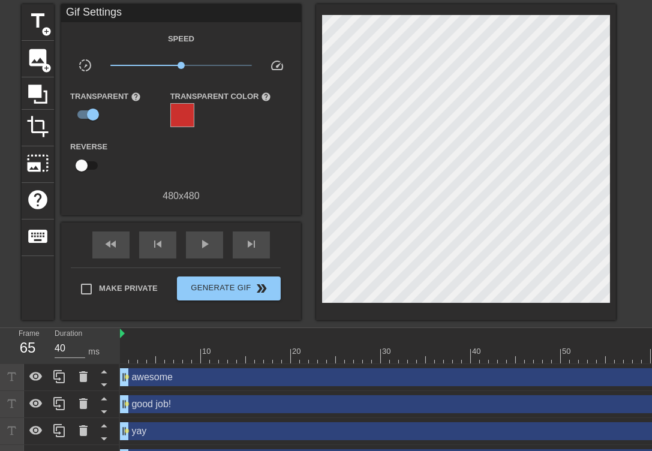
scroll to position [66, 0]
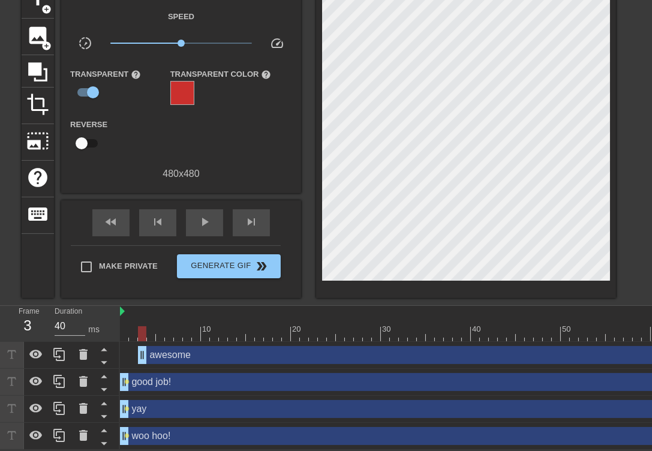
drag, startPoint x: 126, startPoint y: 357, endPoint x: 147, endPoint y: 357, distance: 20.4
drag, startPoint x: 123, startPoint y: 381, endPoint x: 149, endPoint y: 377, distance: 26.6
drag, startPoint x: 126, startPoint y: 406, endPoint x: 160, endPoint y: 402, distance: 34.5
click at [160, 402] on div "yay drag_handle drag_handle lens" at bounding box center [412, 409] width 585 height 18
drag, startPoint x: 142, startPoint y: 355, endPoint x: 129, endPoint y: 354, distance: 13.2
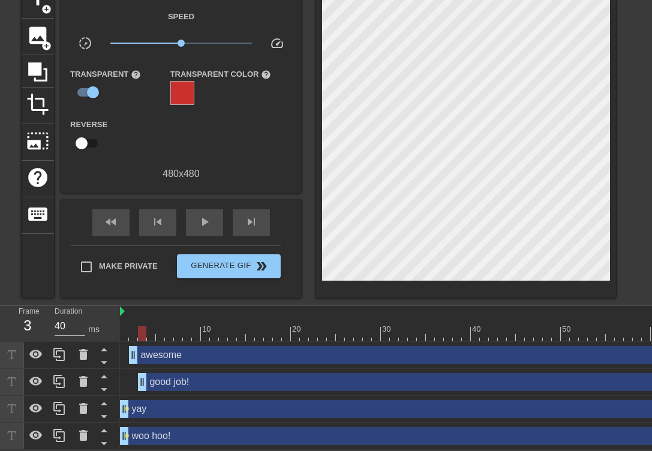
drag, startPoint x: 152, startPoint y: 379, endPoint x: 143, endPoint y: 378, distance: 9.1
click at [129, 408] on div "yay drag_handle drag_handle lens" at bounding box center [412, 409] width 585 height 18
drag, startPoint x: 123, startPoint y: 407, endPoint x: 147, endPoint y: 405, distance: 24.1
click at [128, 433] on span "lens" at bounding box center [127, 435] width 5 height 5
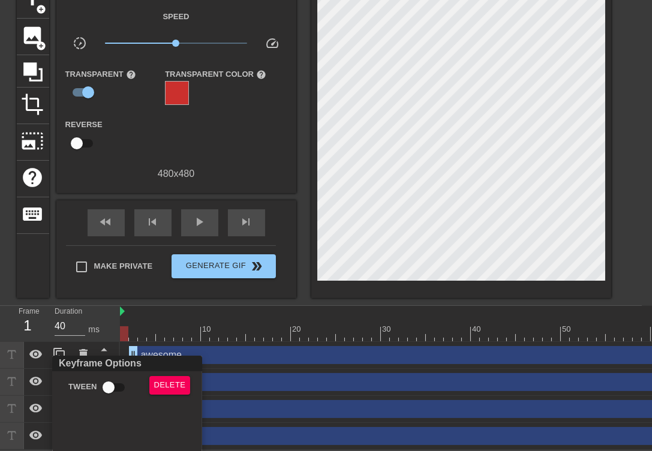
scroll to position [56, 0]
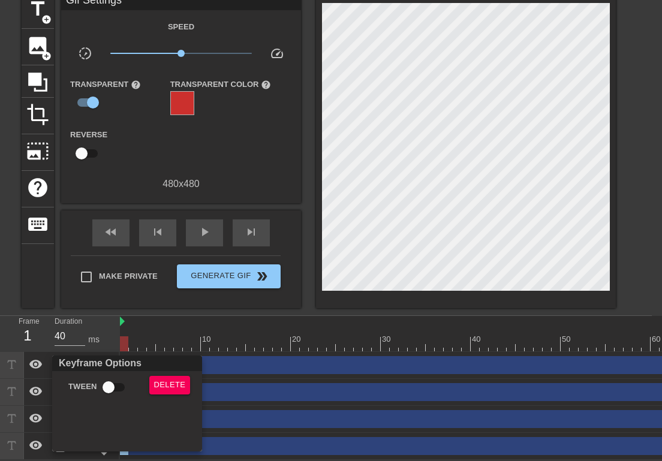
click at [219, 423] on div at bounding box center [331, 230] width 662 height 461
click at [219, 423] on div "Keyframe Options Tween Delete" at bounding box center [331, 230] width 662 height 461
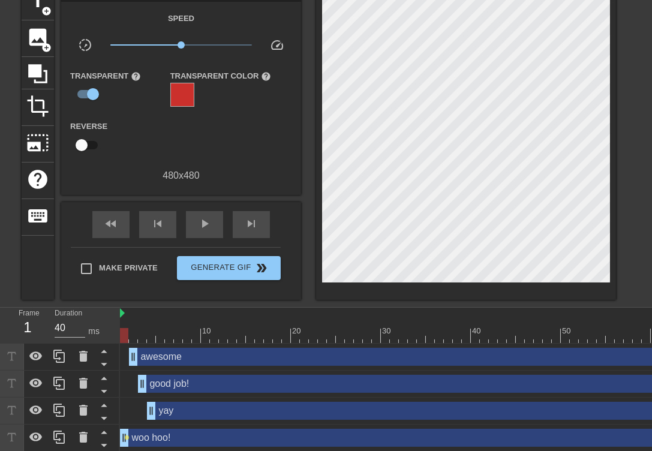
scroll to position [66, 0]
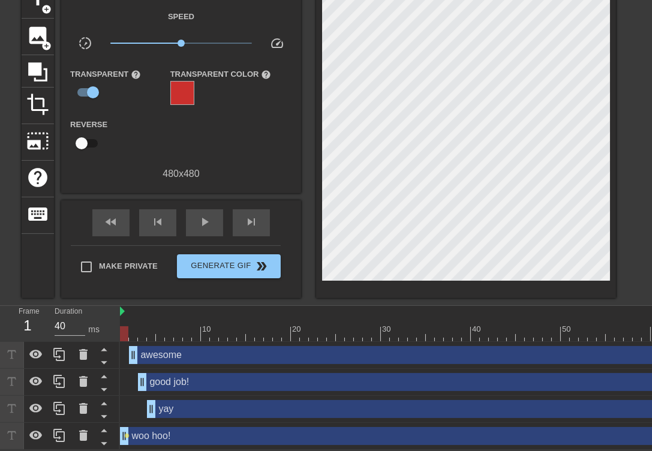
drag, startPoint x: 124, startPoint y: 436, endPoint x: 149, endPoint y: 434, distance: 25.3
click at [149, 434] on div "woo hoo! drag_handle drag_handle lens" at bounding box center [412, 436] width 585 height 18
drag, startPoint x: 131, startPoint y: 433, endPoint x: 156, endPoint y: 433, distance: 24.6
click at [158, 432] on div "woo hoo! drag_handle drag_handle" at bounding box center [412, 436] width 585 height 18
drag, startPoint x: 125, startPoint y: 436, endPoint x: 142, endPoint y: 436, distance: 17.4
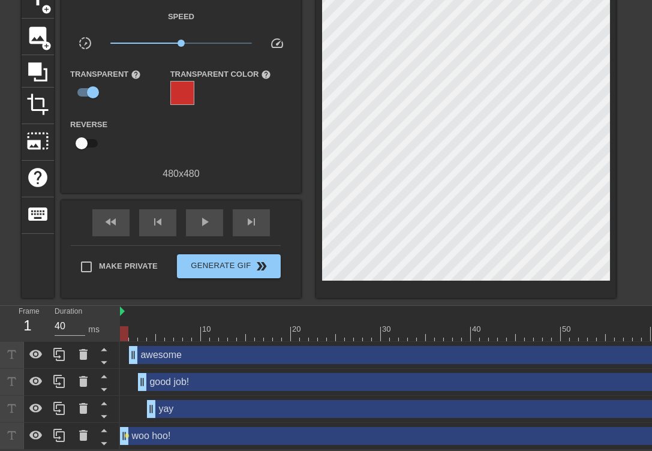
click at [146, 436] on div "woo hoo! drag_handle drag_handle lens" at bounding box center [412, 436] width 585 height 18
drag, startPoint x: 123, startPoint y: 434, endPoint x: 154, endPoint y: 433, distance: 31.2
click at [154, 433] on div "woo hoo! drag_handle drag_handle" at bounding box center [412, 436] width 585 height 18
click at [209, 224] on span "play_arrow" at bounding box center [204, 222] width 14 height 14
click at [37, 354] on icon at bounding box center [35, 354] width 13 height 9
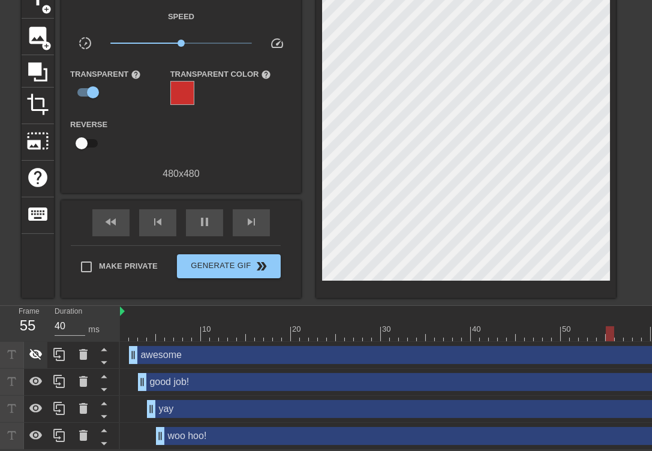
click at [37, 354] on icon at bounding box center [35, 354] width 13 height 11
click at [37, 354] on icon at bounding box center [35, 354] width 13 height 9
click at [37, 354] on icon at bounding box center [35, 354] width 13 height 11
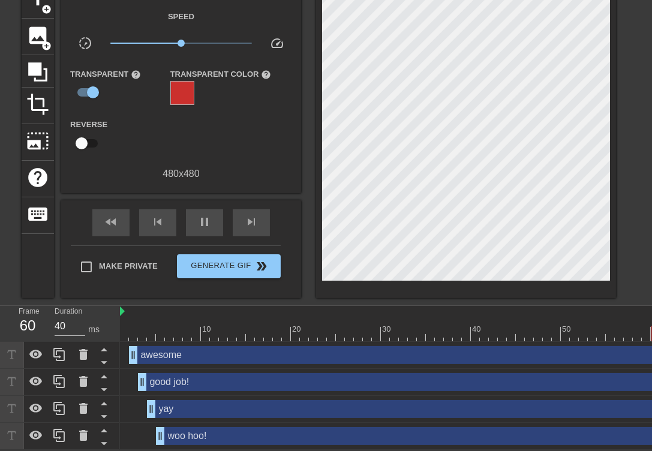
click at [206, 301] on div "menu_book Browse the tutorials! [DOMAIN_NAME] The online gif editor Send Feedba…" at bounding box center [326, 192] width 652 height 515
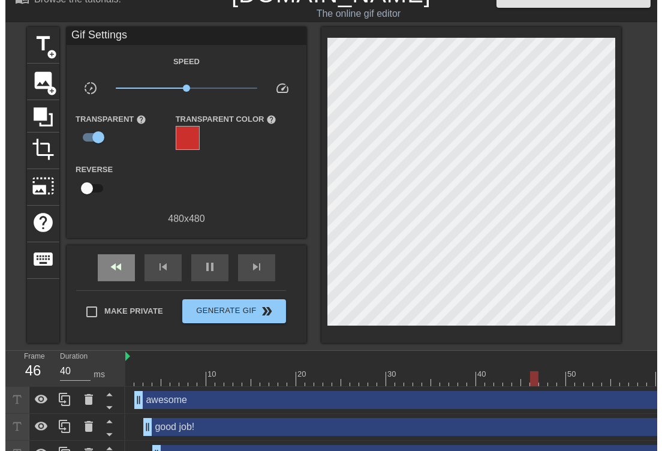
scroll to position [0, 0]
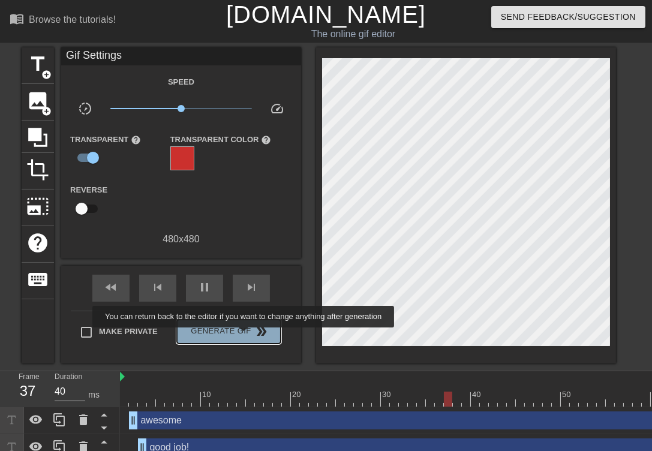
click at [245, 336] on span "Generate Gif double_arrow" at bounding box center [229, 331] width 94 height 14
click at [245, 336] on html "menu_book Browse the tutorials! [DOMAIN_NAME] The online gif editor Send Feedba…" at bounding box center [326, 257] width 652 height 515
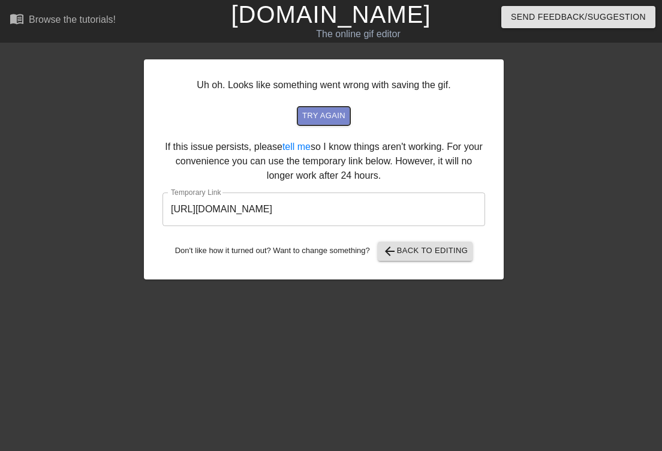
click at [330, 116] on span "try again" at bounding box center [323, 116] width 43 height 14
